Goal: Information Seeking & Learning: Compare options

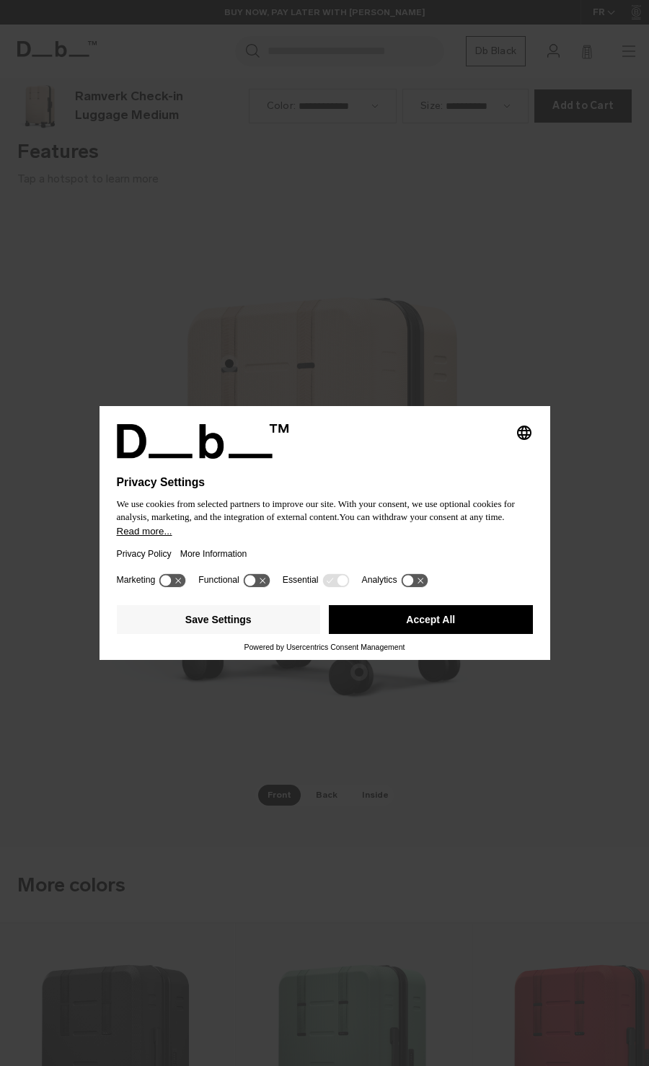
scroll to position [2131, 0]
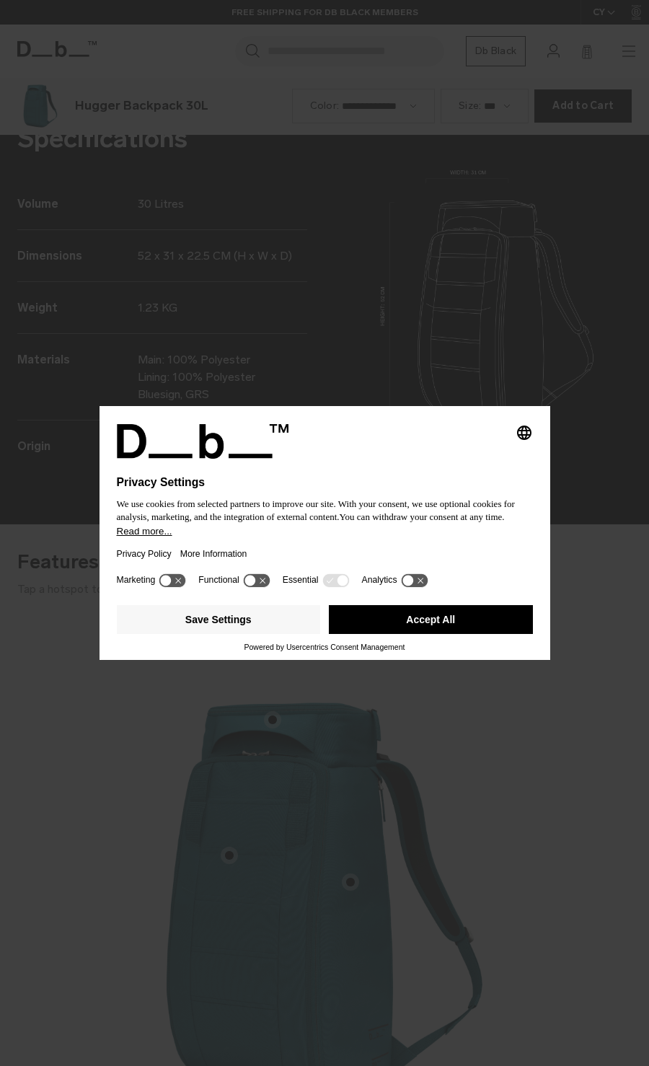
scroll to position [2131, 0]
